Goal: Task Accomplishment & Management: Complete application form

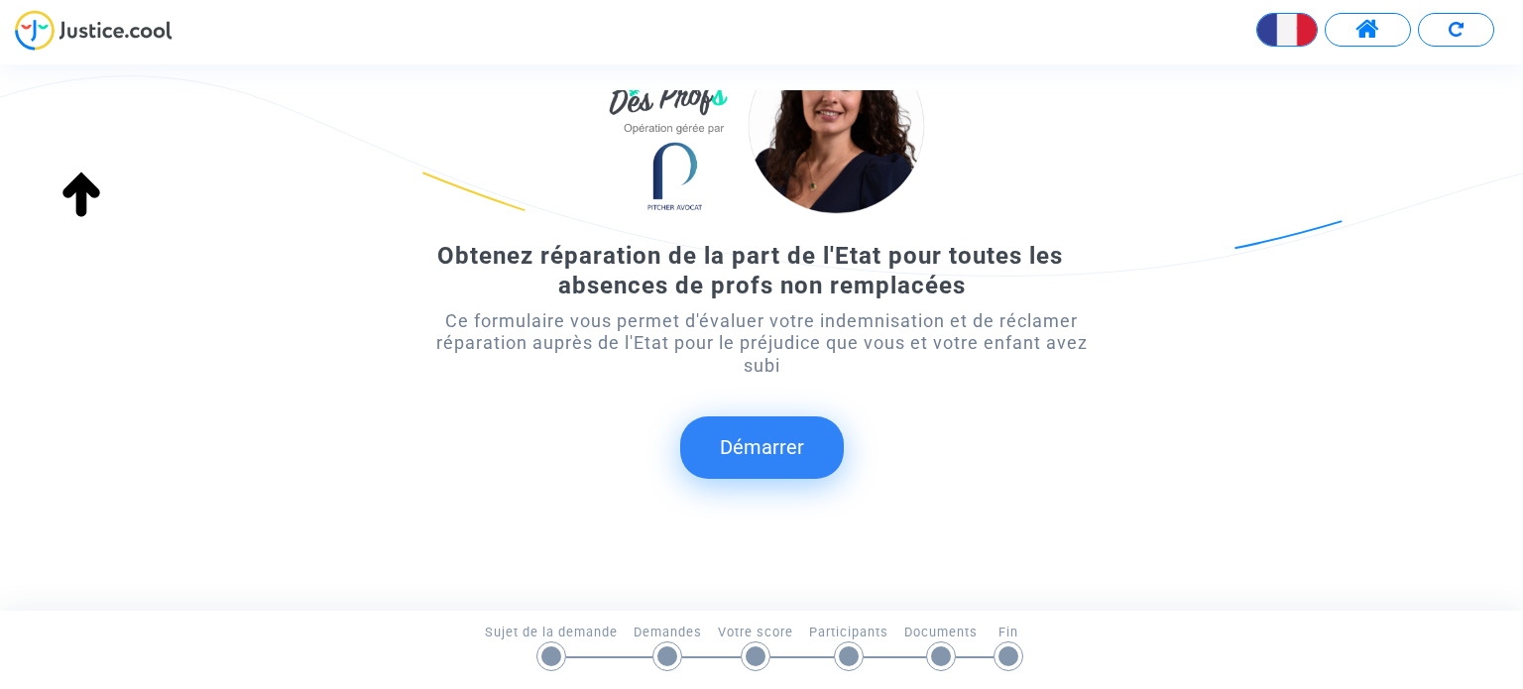
scroll to position [163, 0]
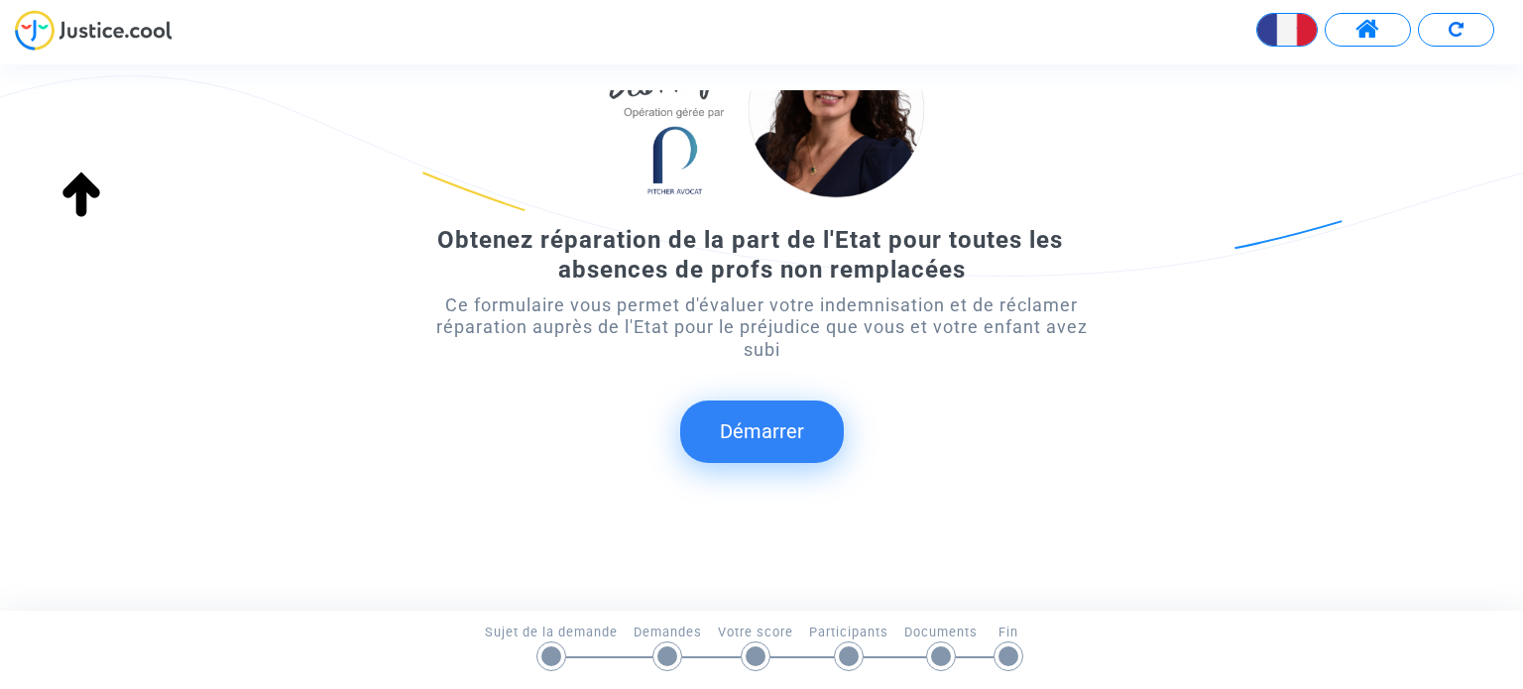
click at [780, 436] on button "Démarrer" at bounding box center [762, 431] width 164 height 61
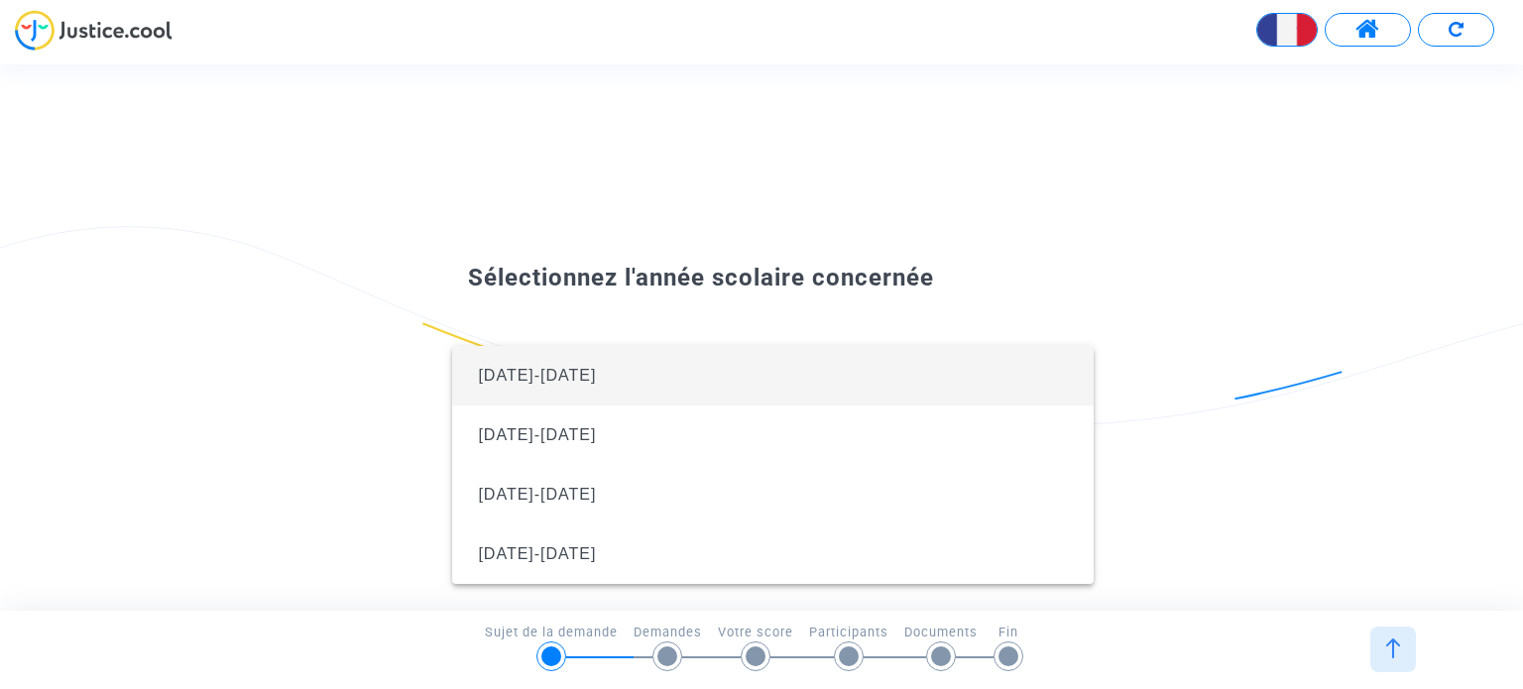
click at [557, 372] on span "[DATE]-[DATE]" at bounding box center [537, 375] width 118 height 17
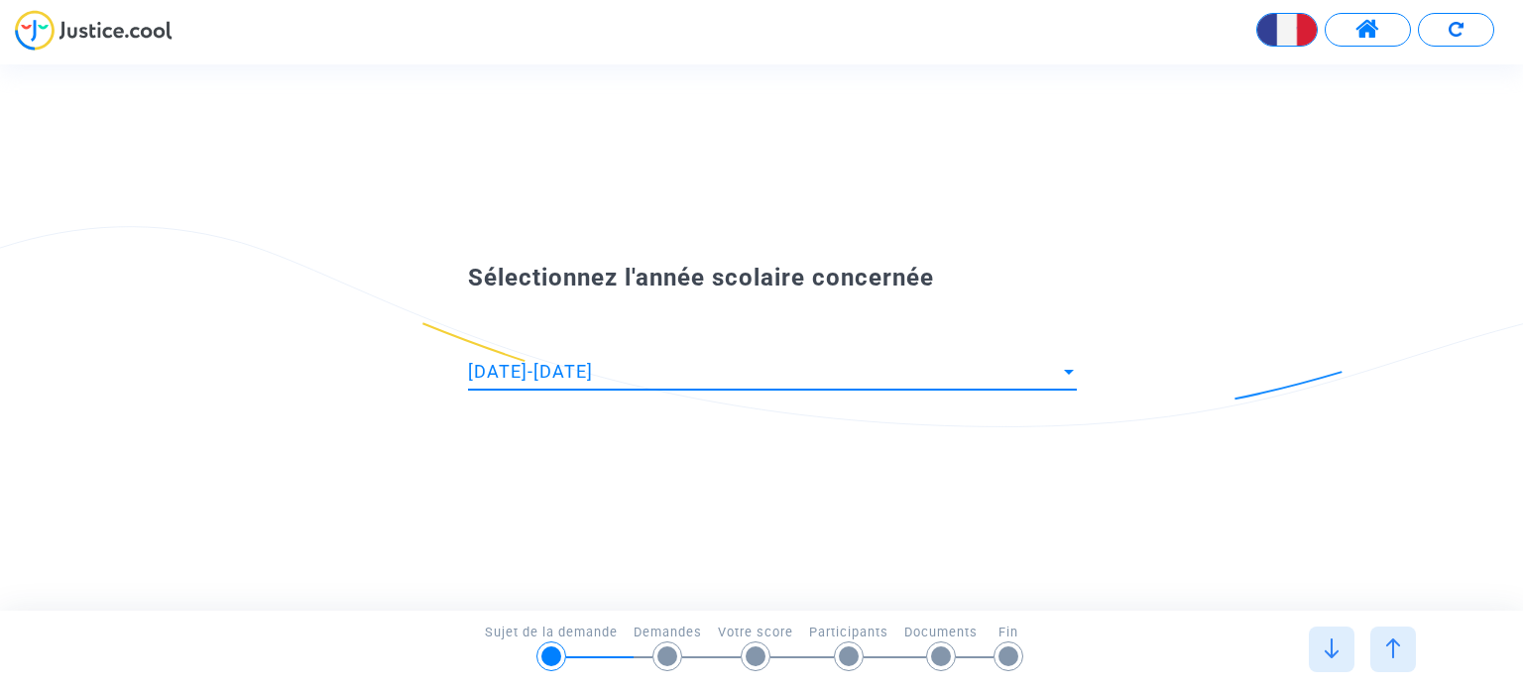
scroll to position [0, 0]
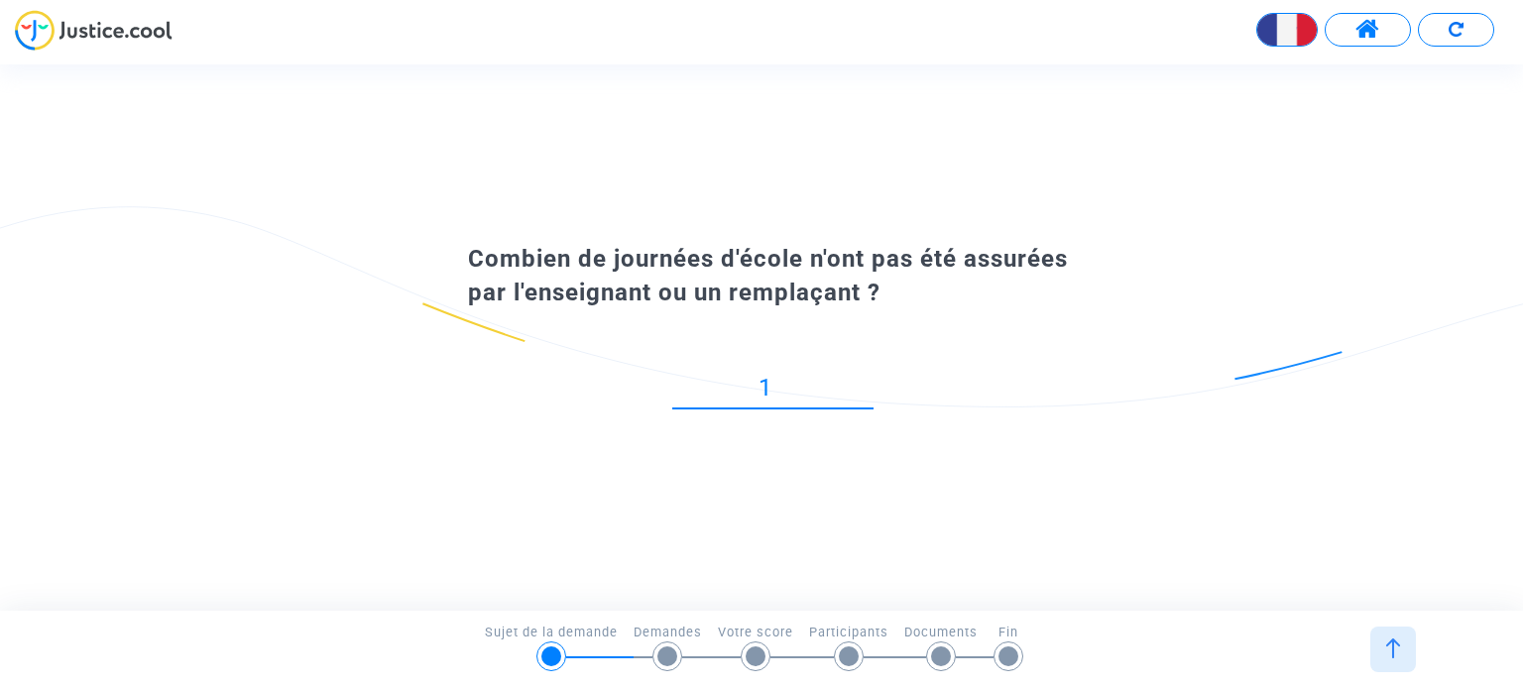
click at [867, 382] on input "1" at bounding box center [772, 388] width 201 height 27
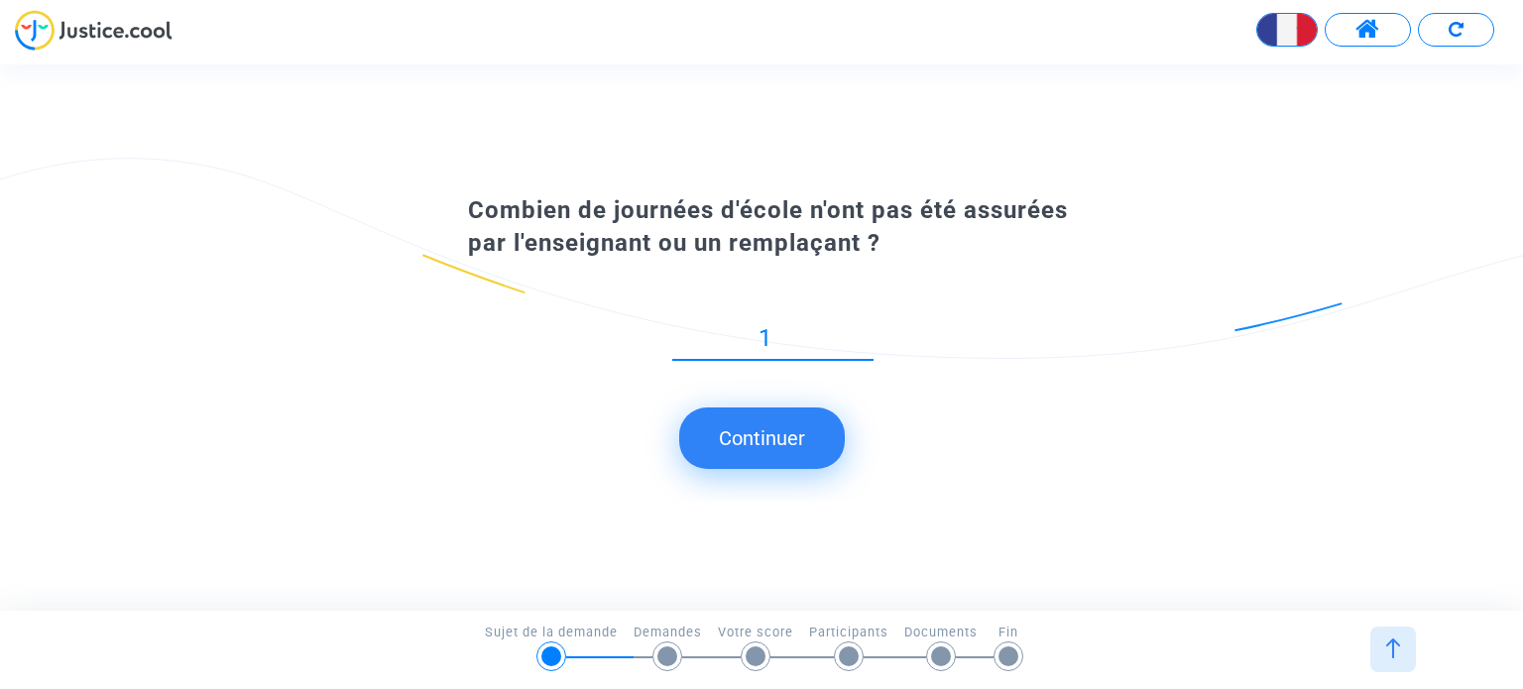
drag, startPoint x: 795, startPoint y: 336, endPoint x: 739, endPoint y: 332, distance: 56.6
click at [739, 332] on input "1" at bounding box center [772, 338] width 201 height 27
type input "4"
click at [766, 451] on button "Continuer" at bounding box center [762, 437] width 166 height 61
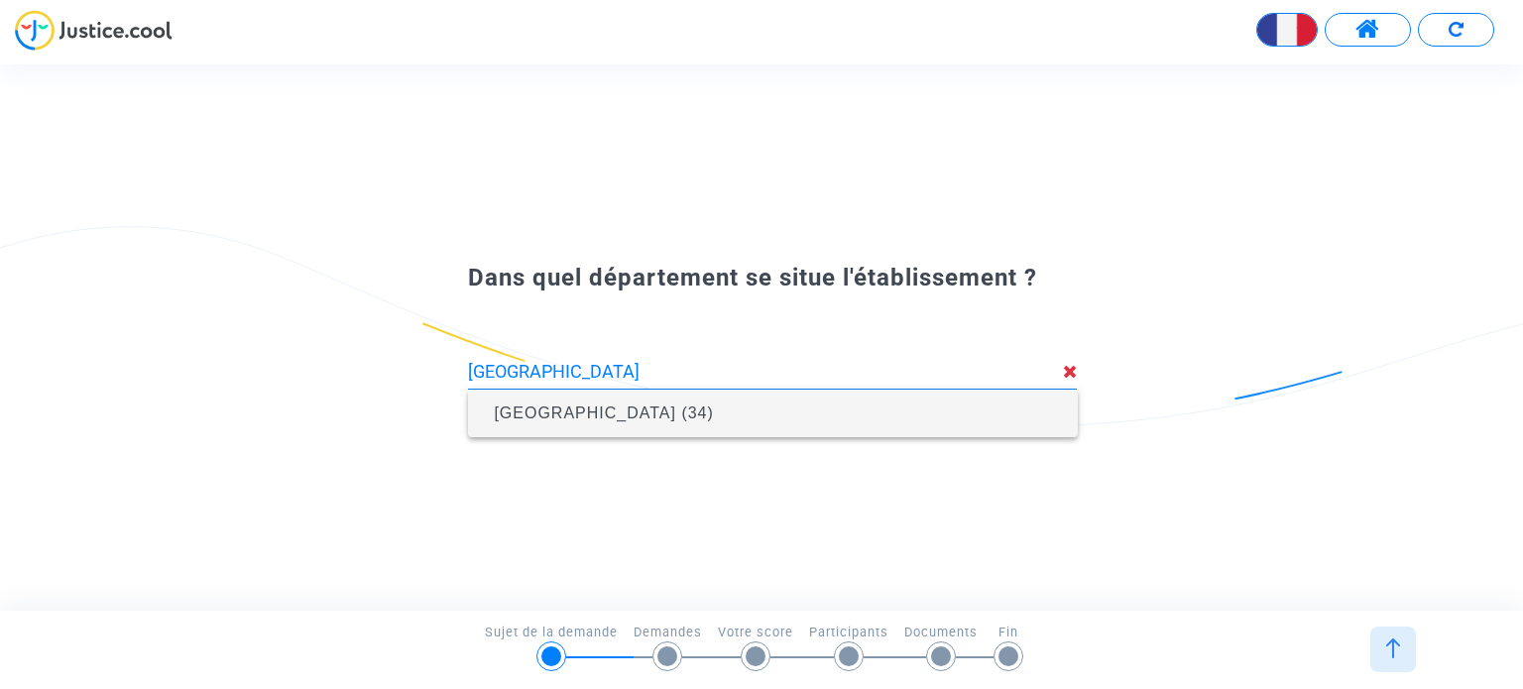
click at [633, 398] on span "[GEOGRAPHIC_DATA] (34)" at bounding box center [772, 414] width 577 height 56
type input "[GEOGRAPHIC_DATA] (34)"
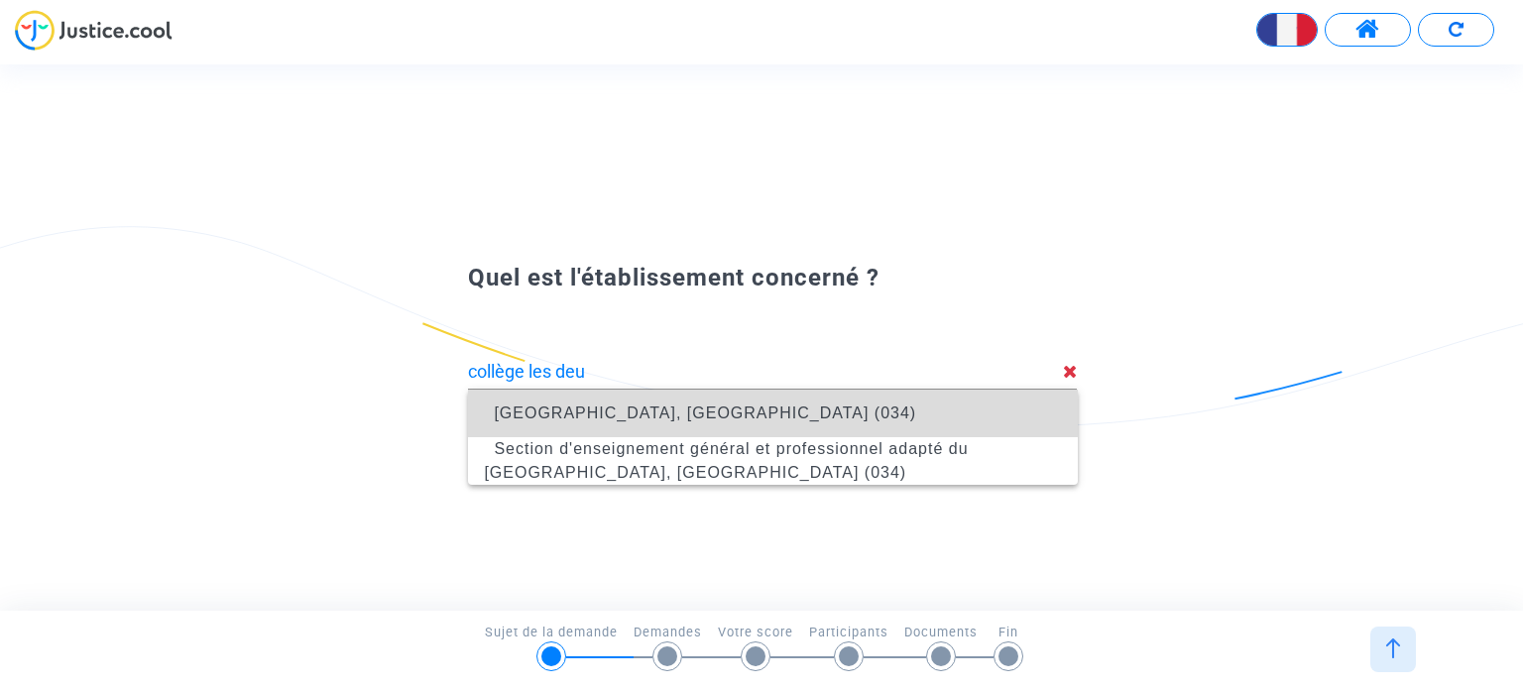
click at [638, 405] on span "[GEOGRAPHIC_DATA], [GEOGRAPHIC_DATA] (034)" at bounding box center [705, 412] width 422 height 17
type input "[GEOGRAPHIC_DATA], [GEOGRAPHIC_DATA] (034)"
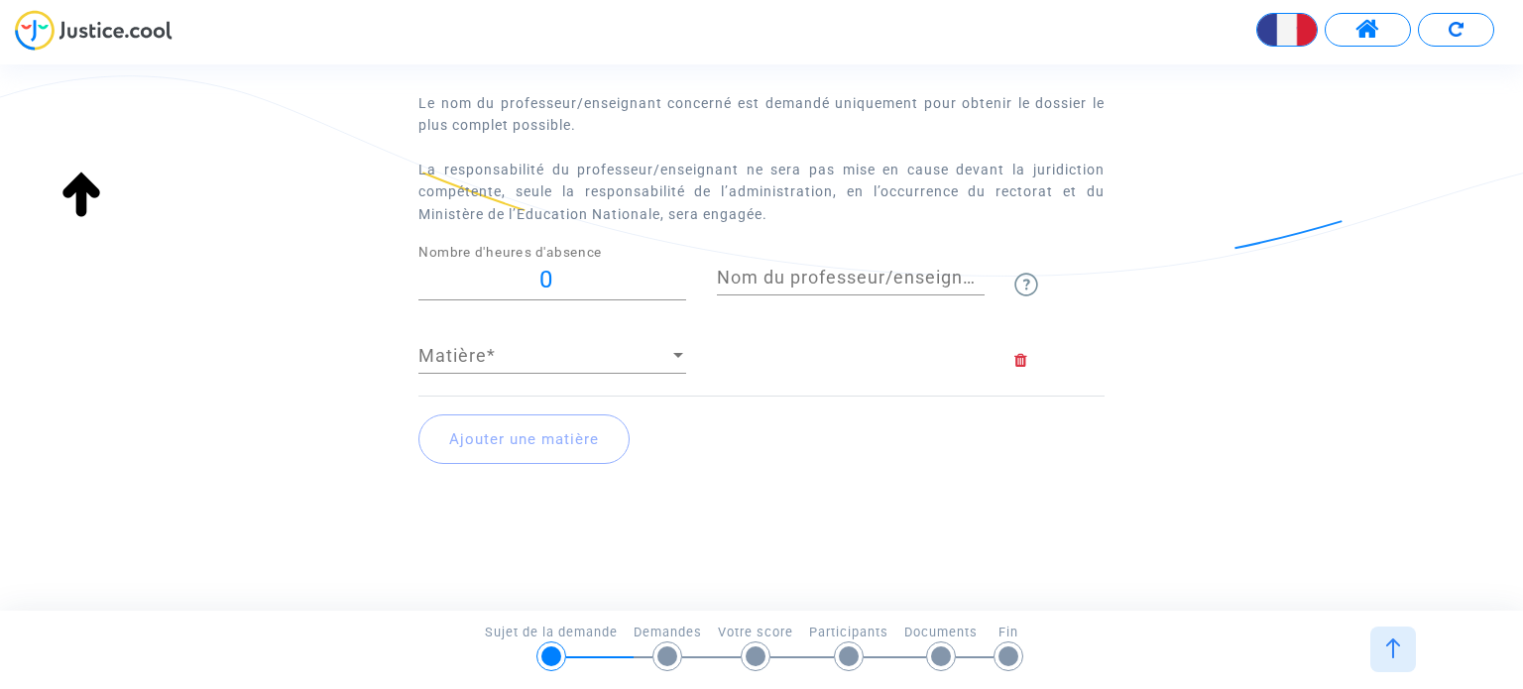
scroll to position [123, 0]
